Goal: Task Accomplishment & Management: Manage account settings

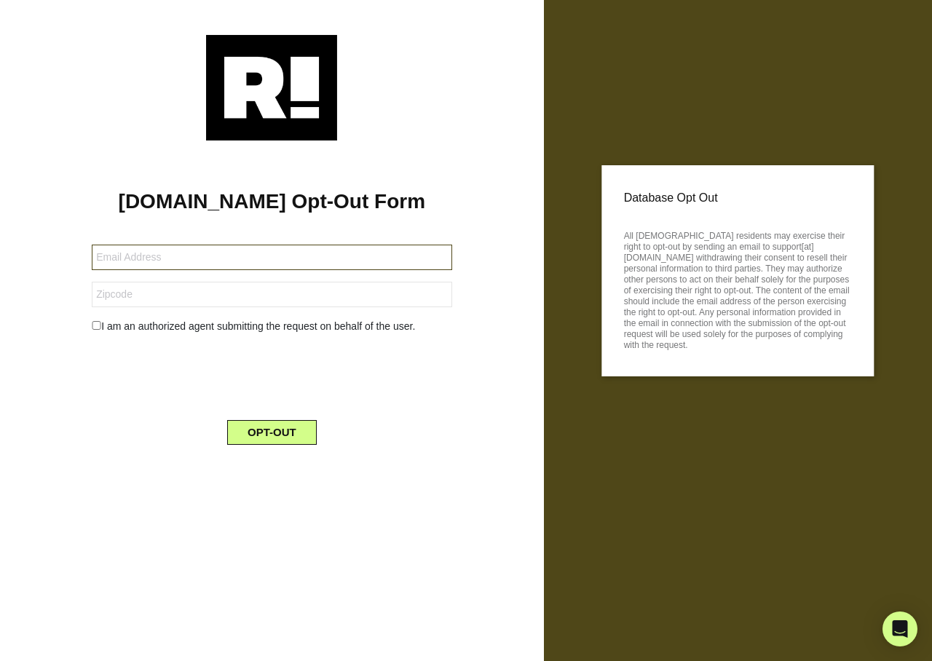
type input "billn12@juno.com"
type input "95220"
type input "garyfcox@gmail.com"
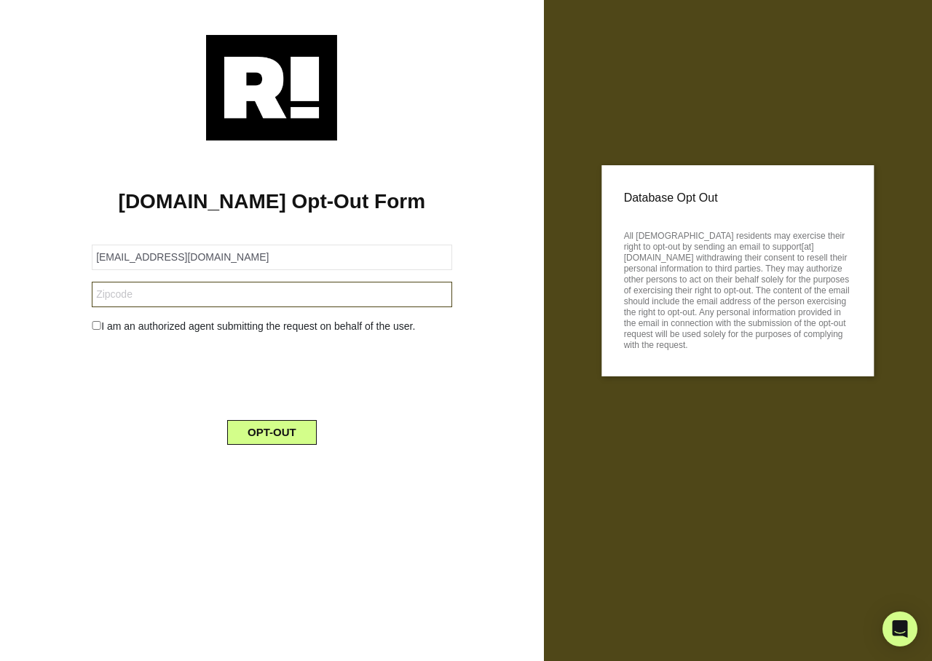
type input "77901"
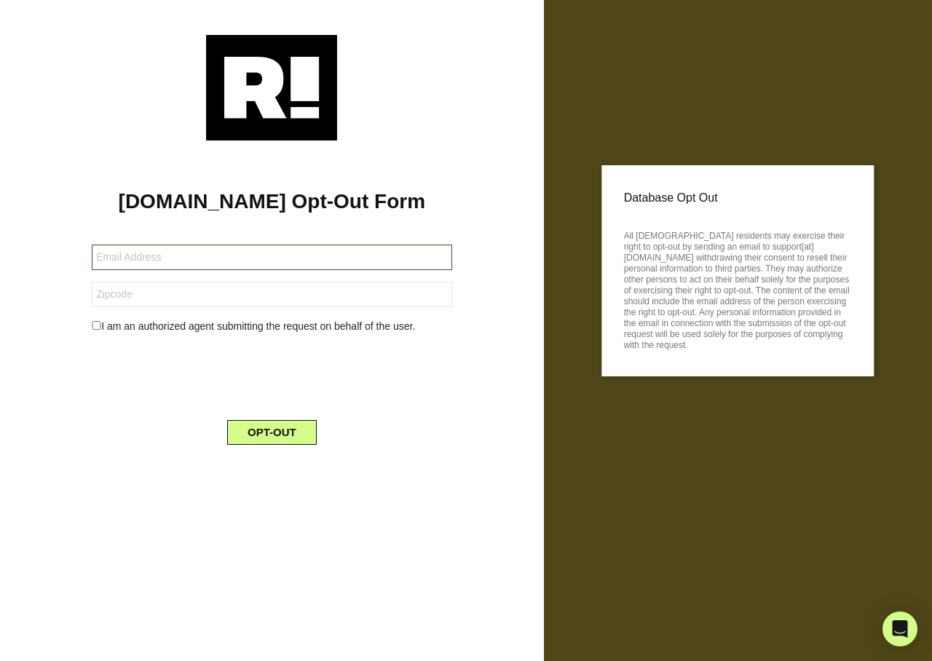
type input "[EMAIL_ADDRESS][DOMAIN_NAME]"
type input "95207"
